Goal: Navigation & Orientation: Find specific page/section

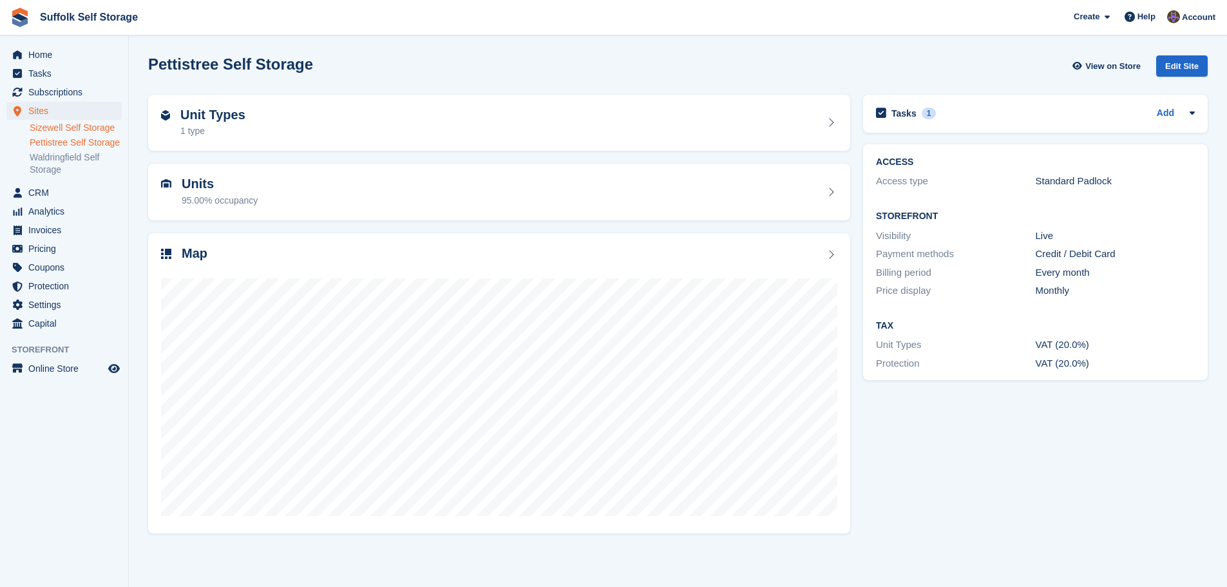
click at [82, 128] on link "Sizewell Self Storage" at bounding box center [76, 128] width 92 height 12
click at [36, 60] on span "Home" at bounding box center [66, 55] width 77 height 18
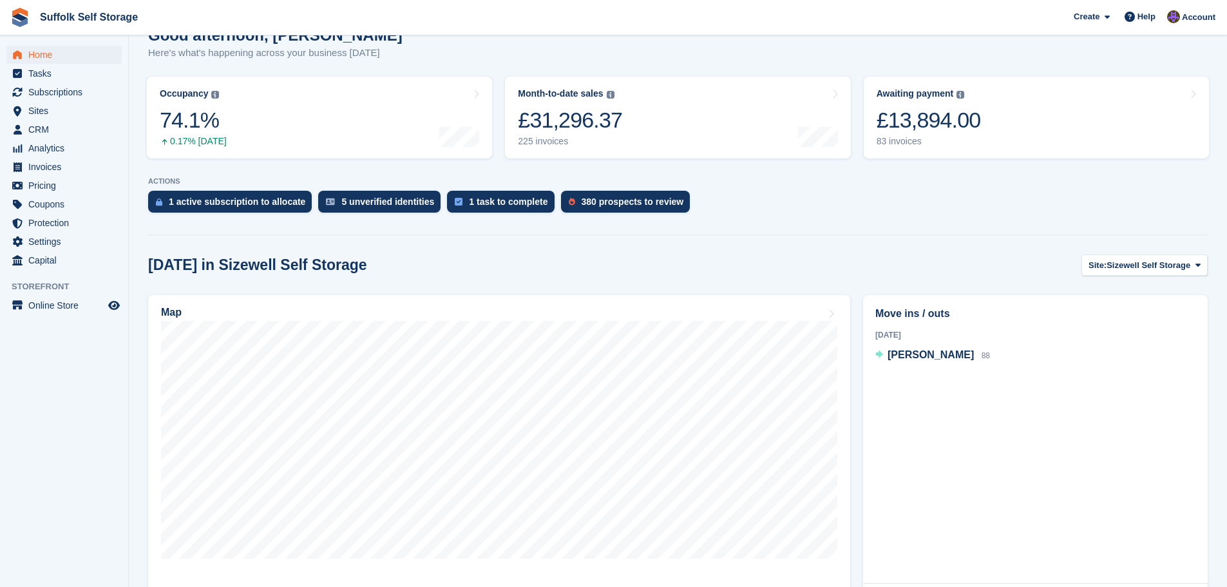
scroll to position [129, 0]
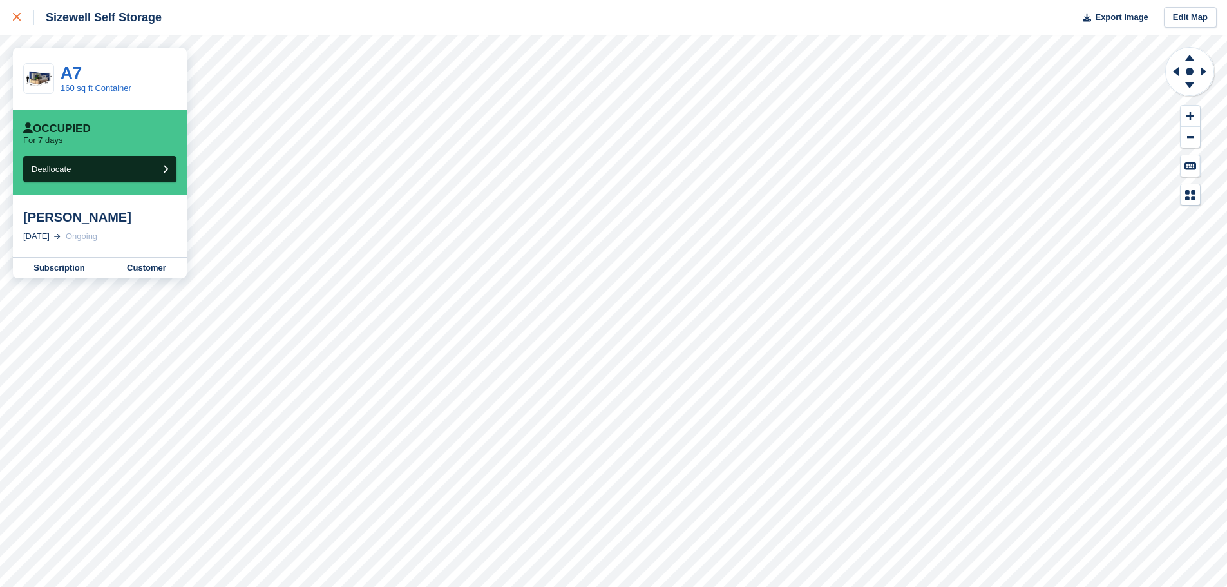
click at [8, 19] on link at bounding box center [17, 17] width 34 height 35
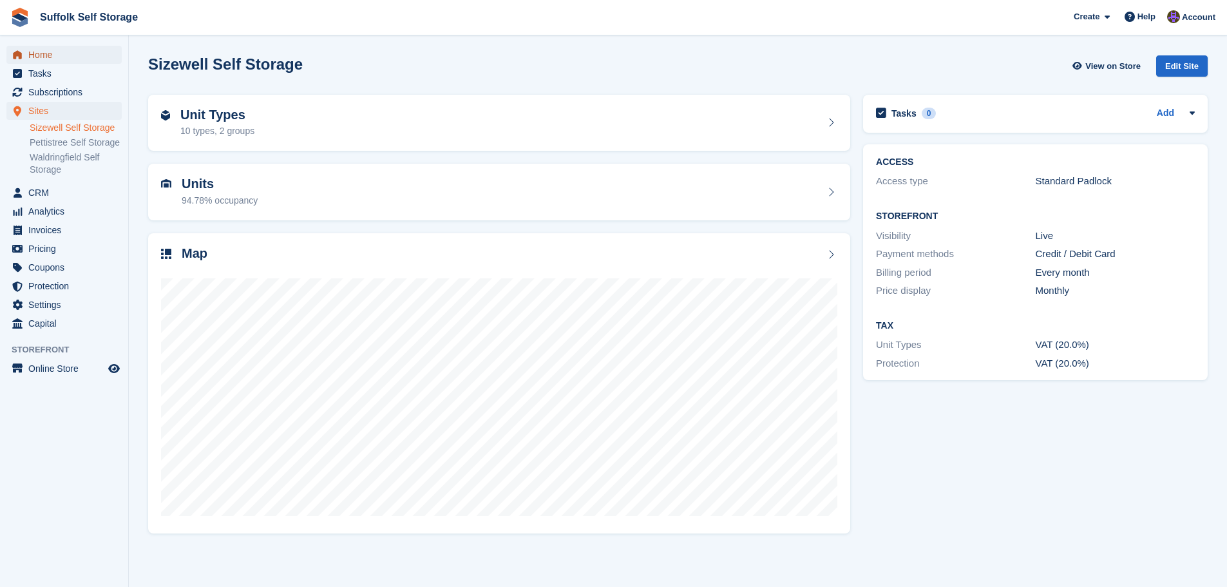
click at [52, 56] on span "Home" at bounding box center [66, 55] width 77 height 18
